Goal: Task Accomplishment & Management: Use online tool/utility

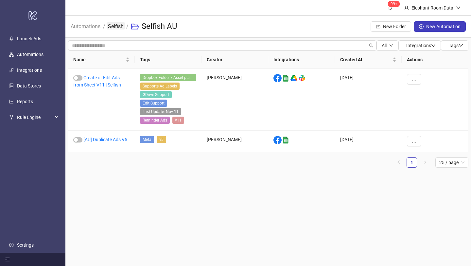
click at [114, 29] on link "Selfish" at bounding box center [116, 25] width 18 height 7
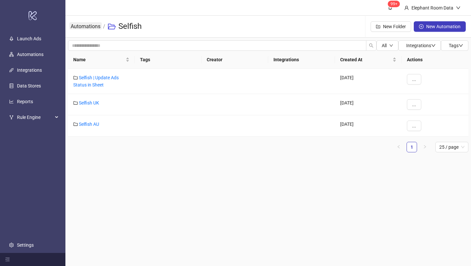
click at [96, 25] on link "Automations" at bounding box center [85, 25] width 32 height 7
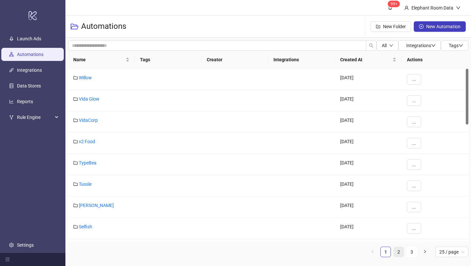
click at [398, 252] on link "2" at bounding box center [399, 252] width 10 height 10
click at [90, 225] on link "Bed Threads" at bounding box center [92, 226] width 26 height 5
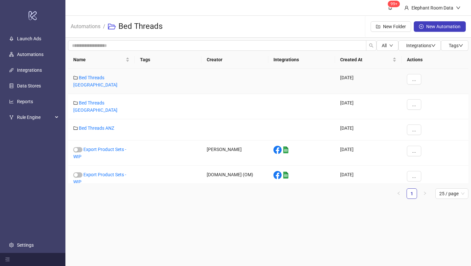
click at [112, 72] on div "Bed Threads [GEOGRAPHIC_DATA]" at bounding box center [101, 81] width 67 height 25
click at [112, 75] on link "Bed Threads [GEOGRAPHIC_DATA]" at bounding box center [95, 81] width 44 height 12
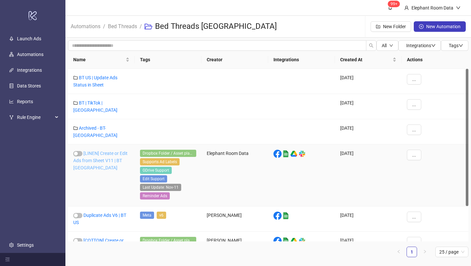
click at [112, 151] on link "[LINEN] Create or Edit Ads from Sheet V11 | BT [GEOGRAPHIC_DATA]" at bounding box center [100, 161] width 54 height 20
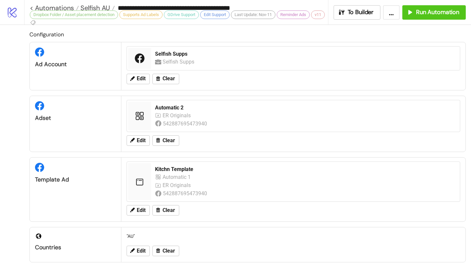
type input "**********"
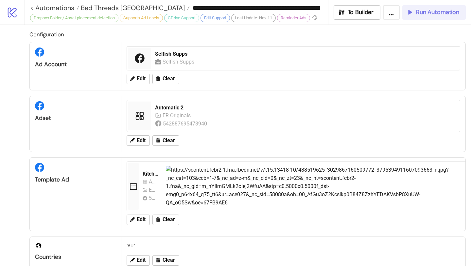
click at [423, 15] on span "Run Automation" at bounding box center [437, 13] width 43 height 8
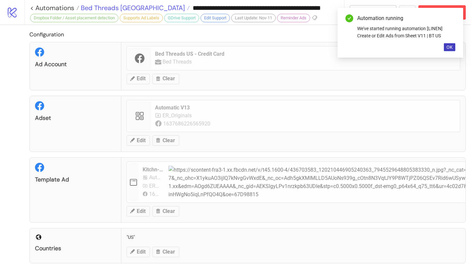
click at [113, 7] on span "Bed Threads [GEOGRAPHIC_DATA]" at bounding box center [132, 8] width 106 height 9
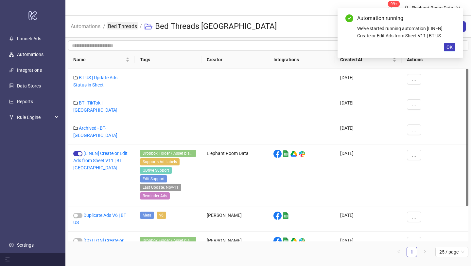
click at [128, 28] on link "Bed Threads" at bounding box center [123, 25] width 32 height 7
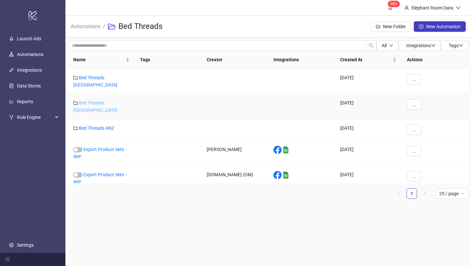
click at [106, 100] on link "Bed Threads [GEOGRAPHIC_DATA]" at bounding box center [95, 106] width 44 height 12
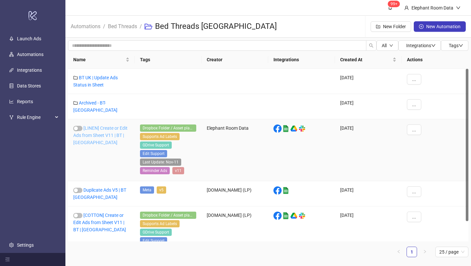
click at [110, 132] on link "[LINEN] Create or Edit Ads from Sheet V11 | BT | [GEOGRAPHIC_DATA]" at bounding box center [100, 135] width 54 height 20
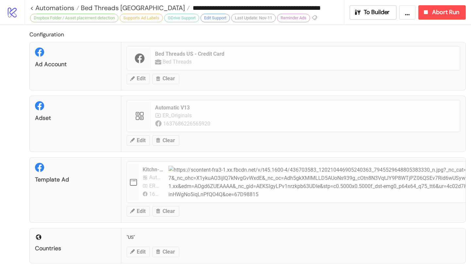
type input "**********"
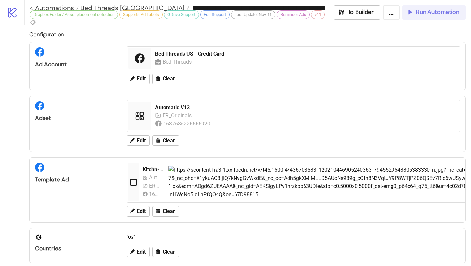
click at [436, 19] on button "Run Automation" at bounding box center [433, 12] width 63 height 14
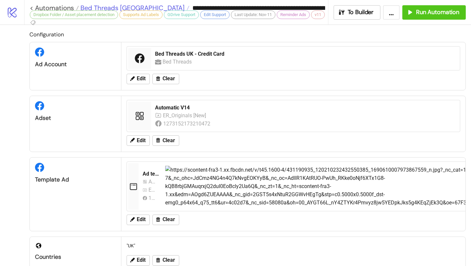
click at [119, 8] on span "Bed Threads [GEOGRAPHIC_DATA]" at bounding box center [132, 8] width 106 height 9
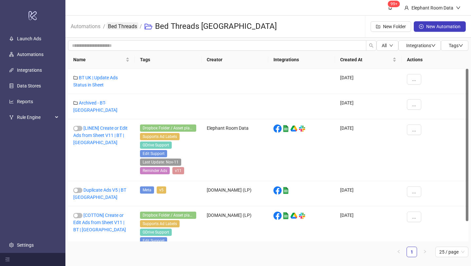
click at [118, 27] on link "Bed Threads" at bounding box center [123, 25] width 32 height 7
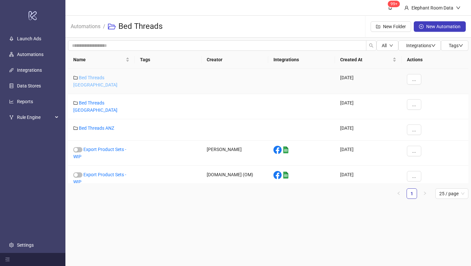
click at [109, 77] on link "Bed Threads [GEOGRAPHIC_DATA]" at bounding box center [95, 81] width 44 height 12
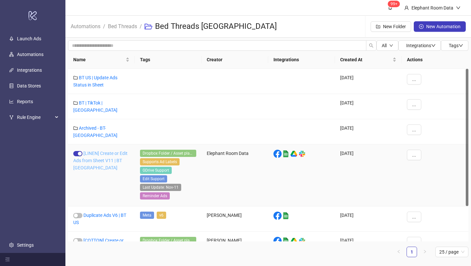
click at [107, 151] on link "[LINEN] Create or Edit Ads from Sheet V11 | BT [GEOGRAPHIC_DATA]" at bounding box center [100, 161] width 54 height 20
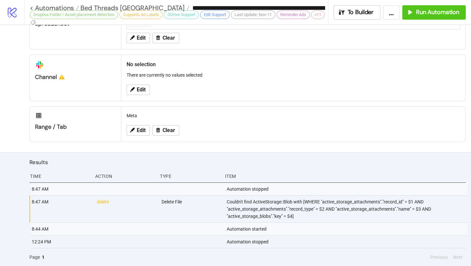
type input "**********"
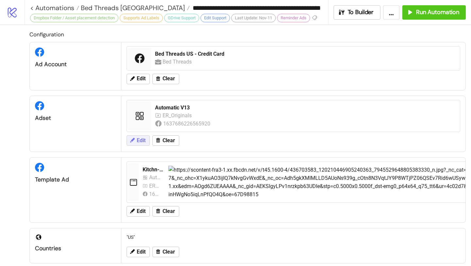
click at [144, 142] on span "Edit" at bounding box center [141, 140] width 9 height 6
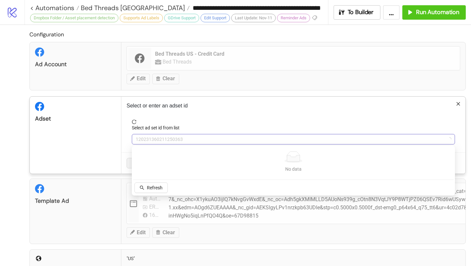
click at [172, 142] on span "120231360211250363" at bounding box center [293, 139] width 315 height 10
click at [155, 191] on button "Refresh" at bounding box center [150, 187] width 33 height 10
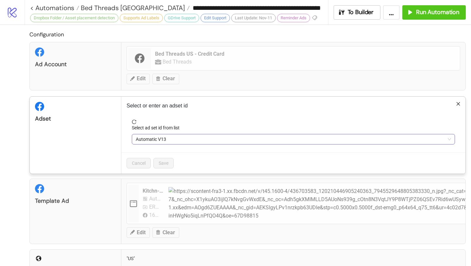
click at [168, 142] on span "Automatic V13" at bounding box center [293, 139] width 315 height 10
click at [171, 171] on div "Cancel Save" at bounding box center [293, 162] width 344 height 21
click at [176, 139] on span "Automatic V13" at bounding box center [293, 139] width 315 height 10
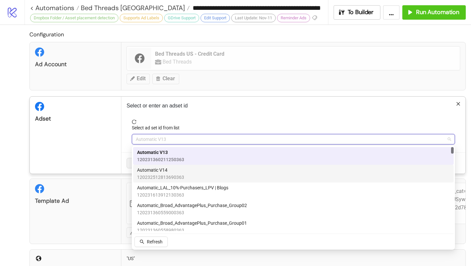
click at [174, 173] on div "Automatic V14 120232512813690363" at bounding box center [160, 173] width 47 height 14
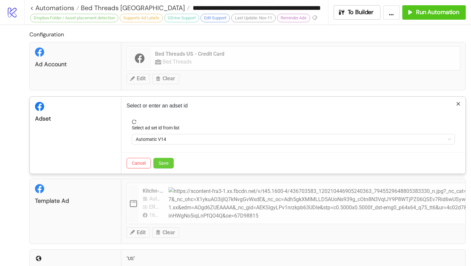
click at [169, 165] on button "Save" at bounding box center [163, 163] width 20 height 10
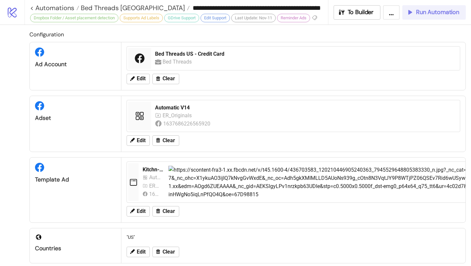
click at [422, 14] on span "Run Automation" at bounding box center [437, 13] width 43 height 8
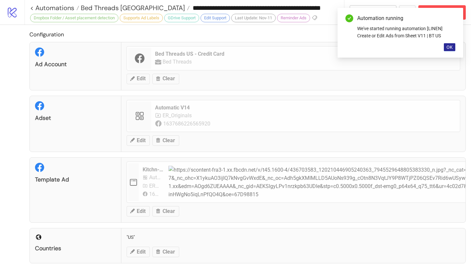
click at [450, 48] on span "OK" at bounding box center [450, 46] width 6 height 5
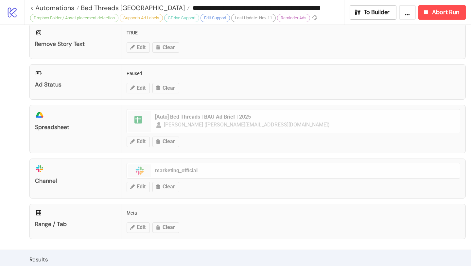
scroll to position [232, 0]
